Goal: Check status: Check status

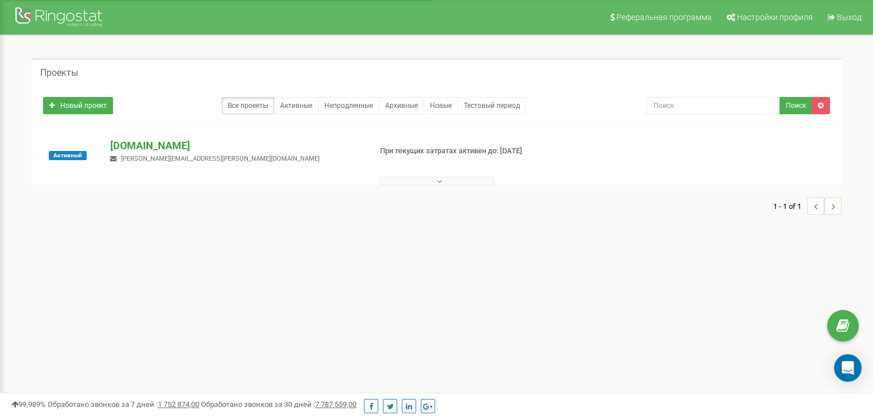
click at [142, 146] on p "[DOMAIN_NAME]" at bounding box center [235, 145] width 251 height 15
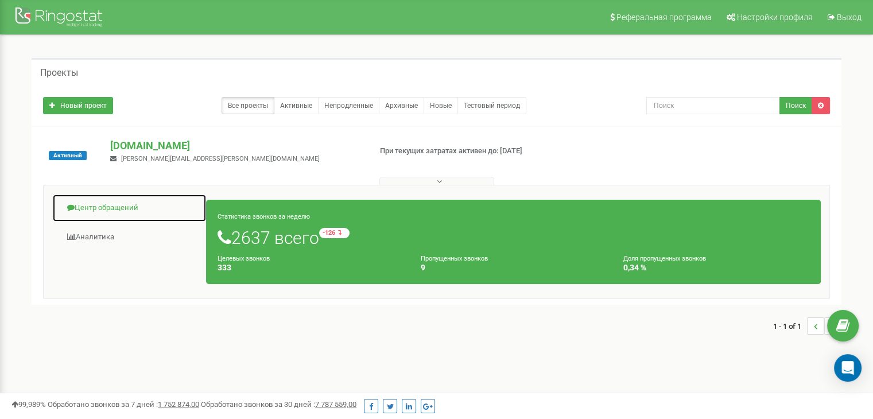
click at [121, 206] on link "Центр обращений" at bounding box center [129, 208] width 154 height 28
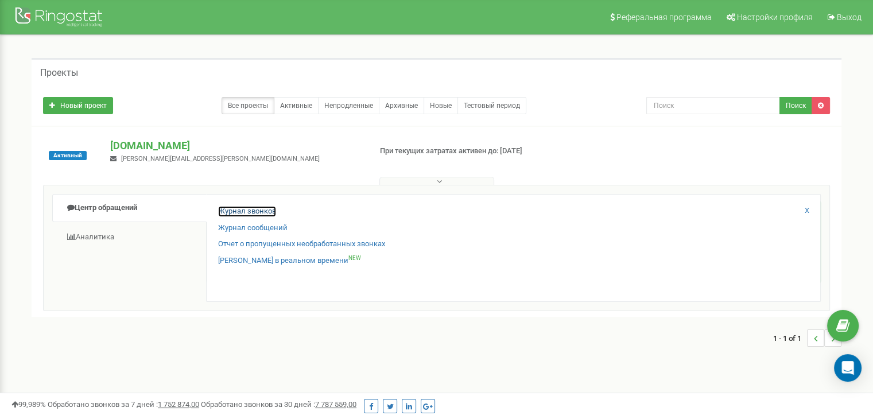
click at [251, 212] on link "Журнал звонков" at bounding box center [247, 211] width 58 height 11
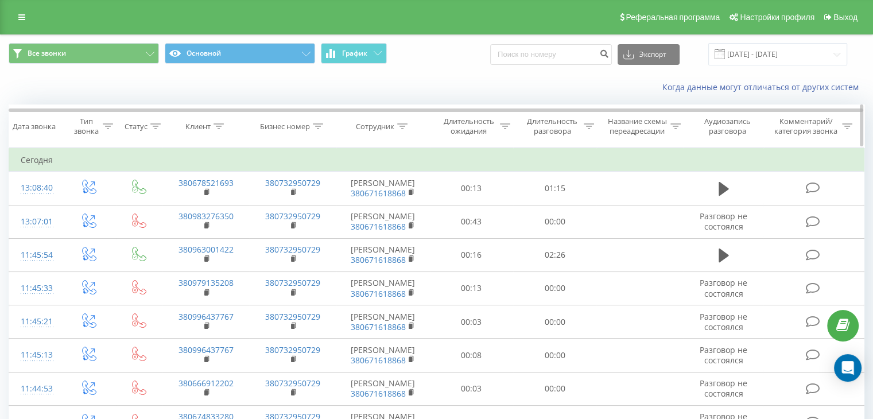
click at [563, 125] on div "Длительность разговора" at bounding box center [552, 127] width 57 height 20
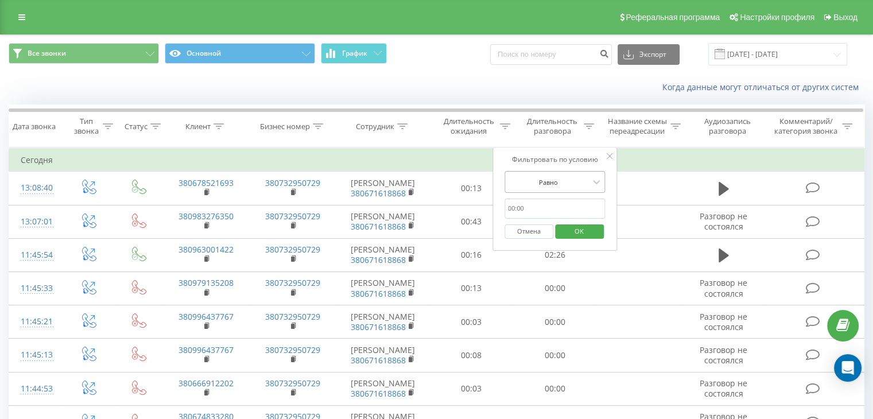
click at [583, 181] on div at bounding box center [549, 182] width 82 height 11
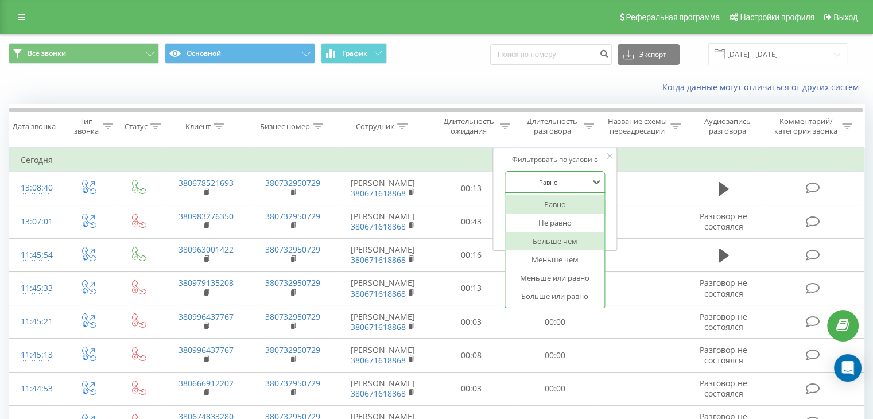
click at [569, 237] on div "Больше чем" at bounding box center [555, 241] width 100 height 18
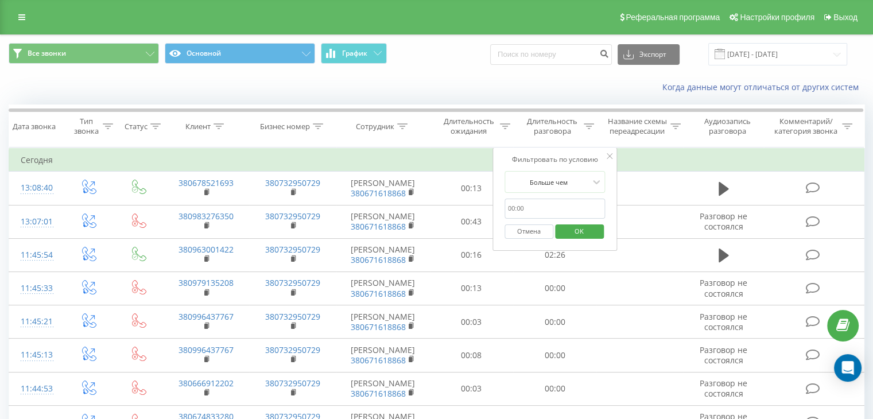
click at [532, 207] on input "text" at bounding box center [555, 209] width 101 height 20
type input "60"
click at [574, 231] on span "OK" at bounding box center [579, 231] width 32 height 18
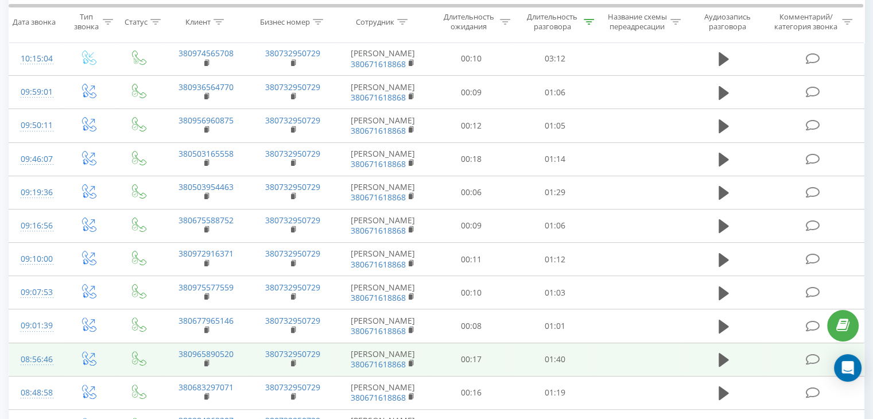
scroll to position [287, 0]
